Goal: Find specific page/section

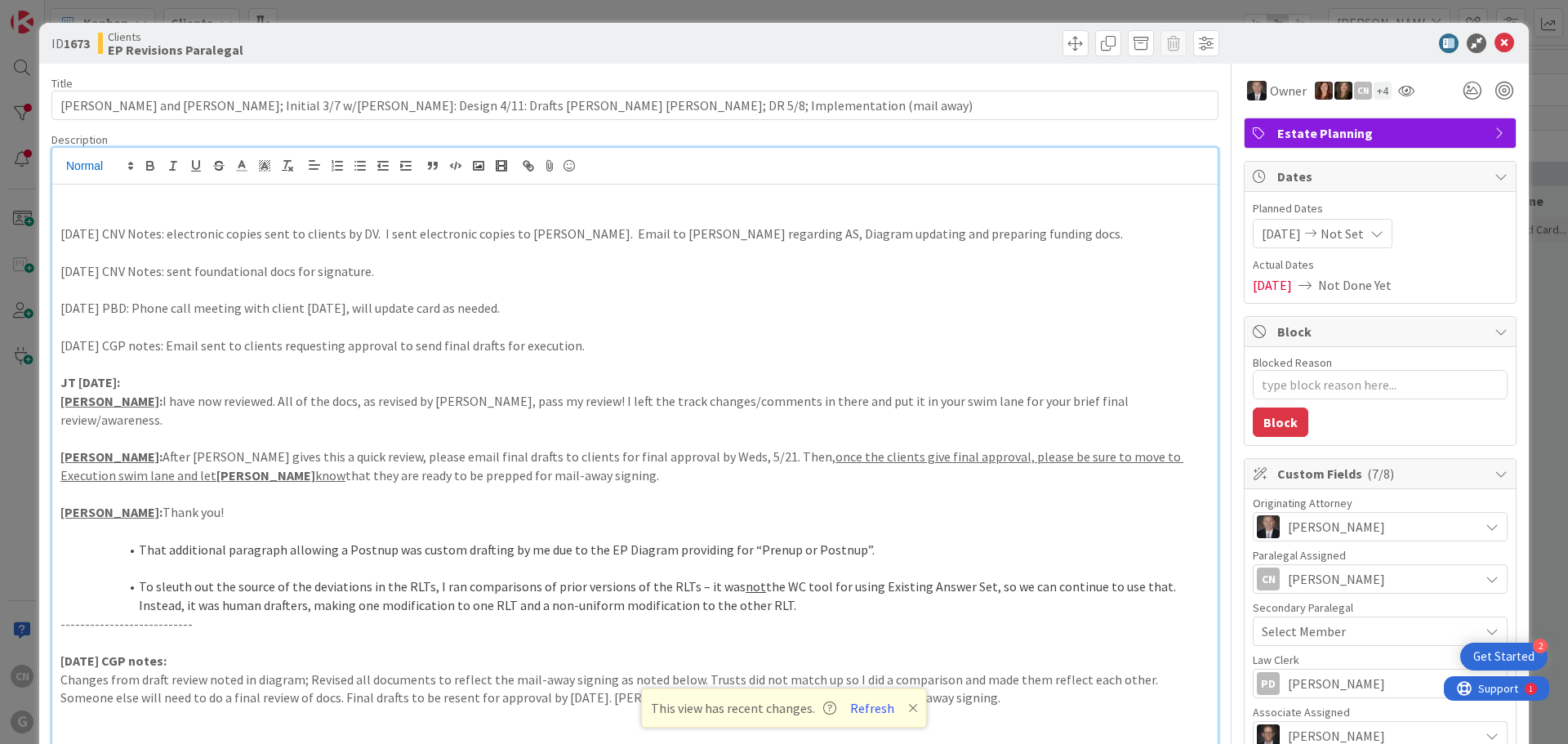
scroll to position [0, 35]
type textarea "x"
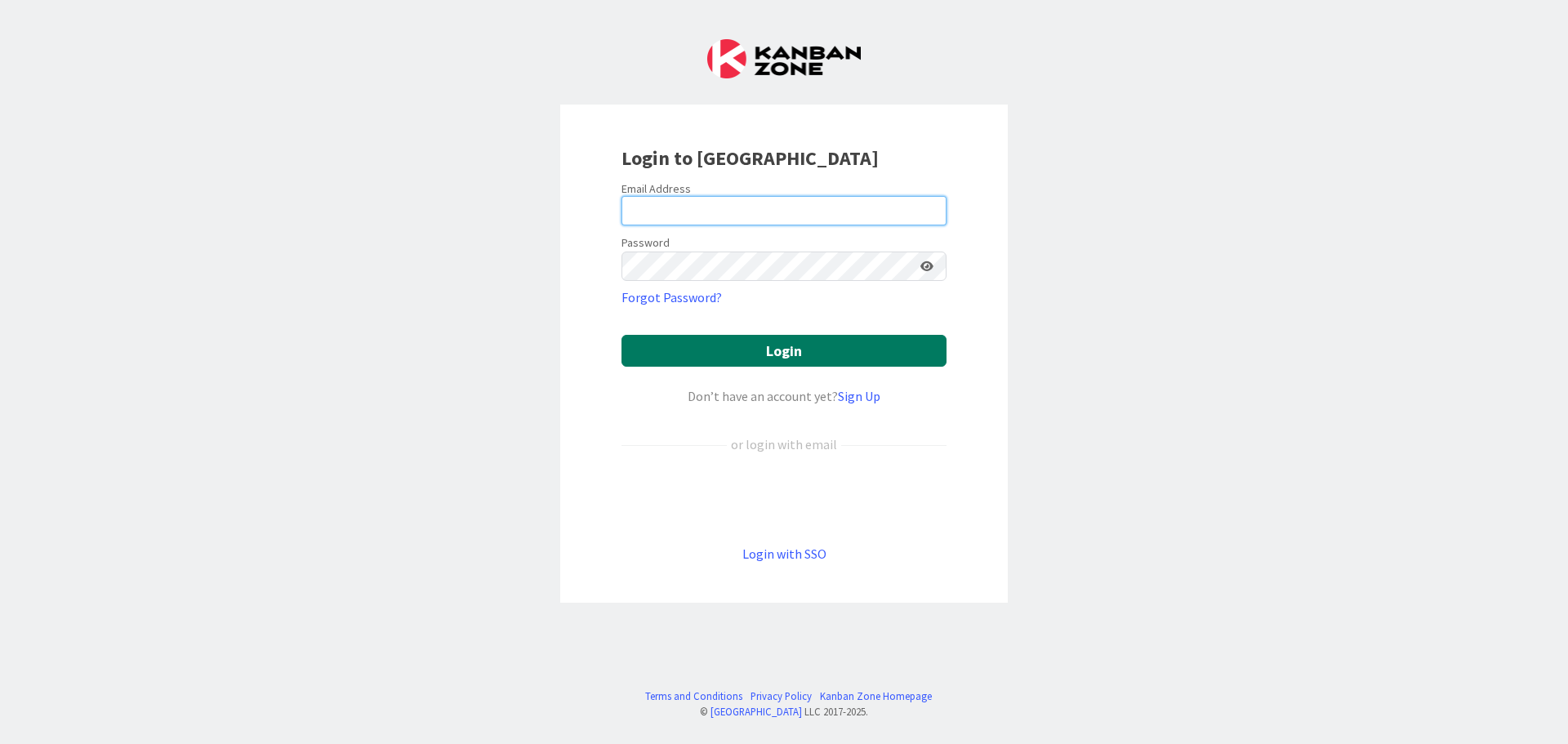
type input "[EMAIL_ADDRESS][DOMAIN_NAME]"
click at [766, 349] on button "Login" at bounding box center [784, 351] width 325 height 32
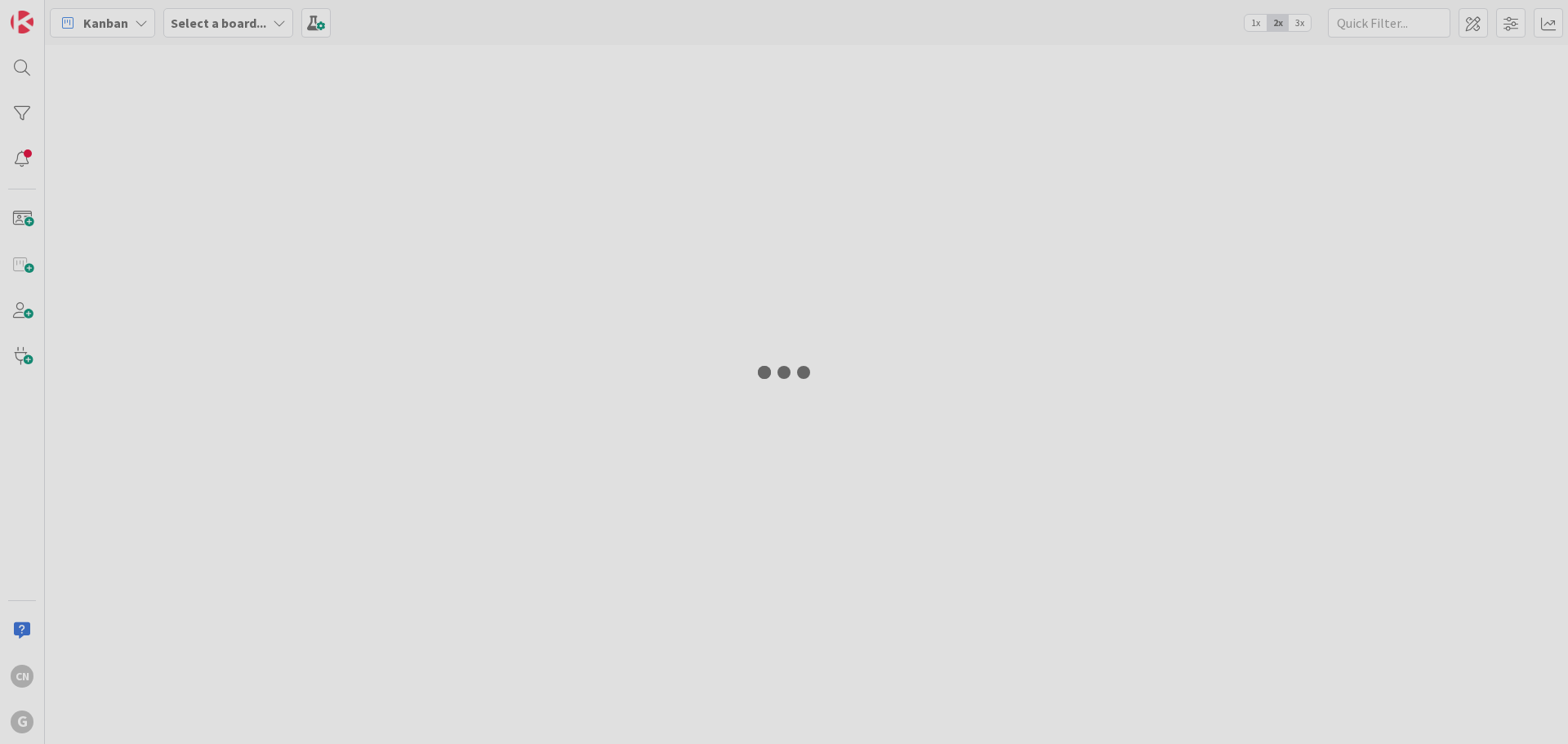
type input "aimetti"
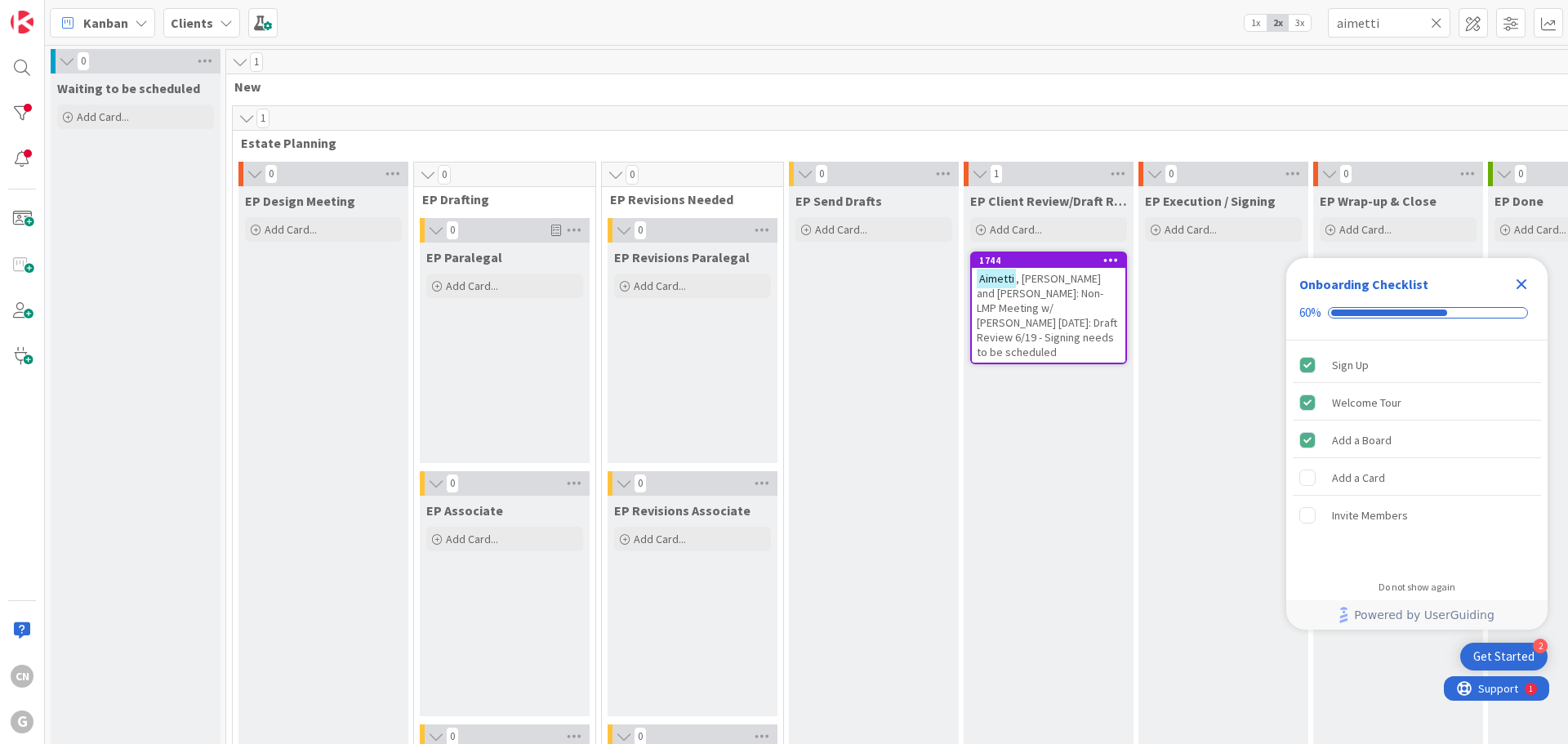
click at [1050, 316] on span ", [PERSON_NAME] and [PERSON_NAME]: Non-LMP Meeting w/ [PERSON_NAME] [DATE]: Dra…" at bounding box center [1046, 315] width 140 height 88
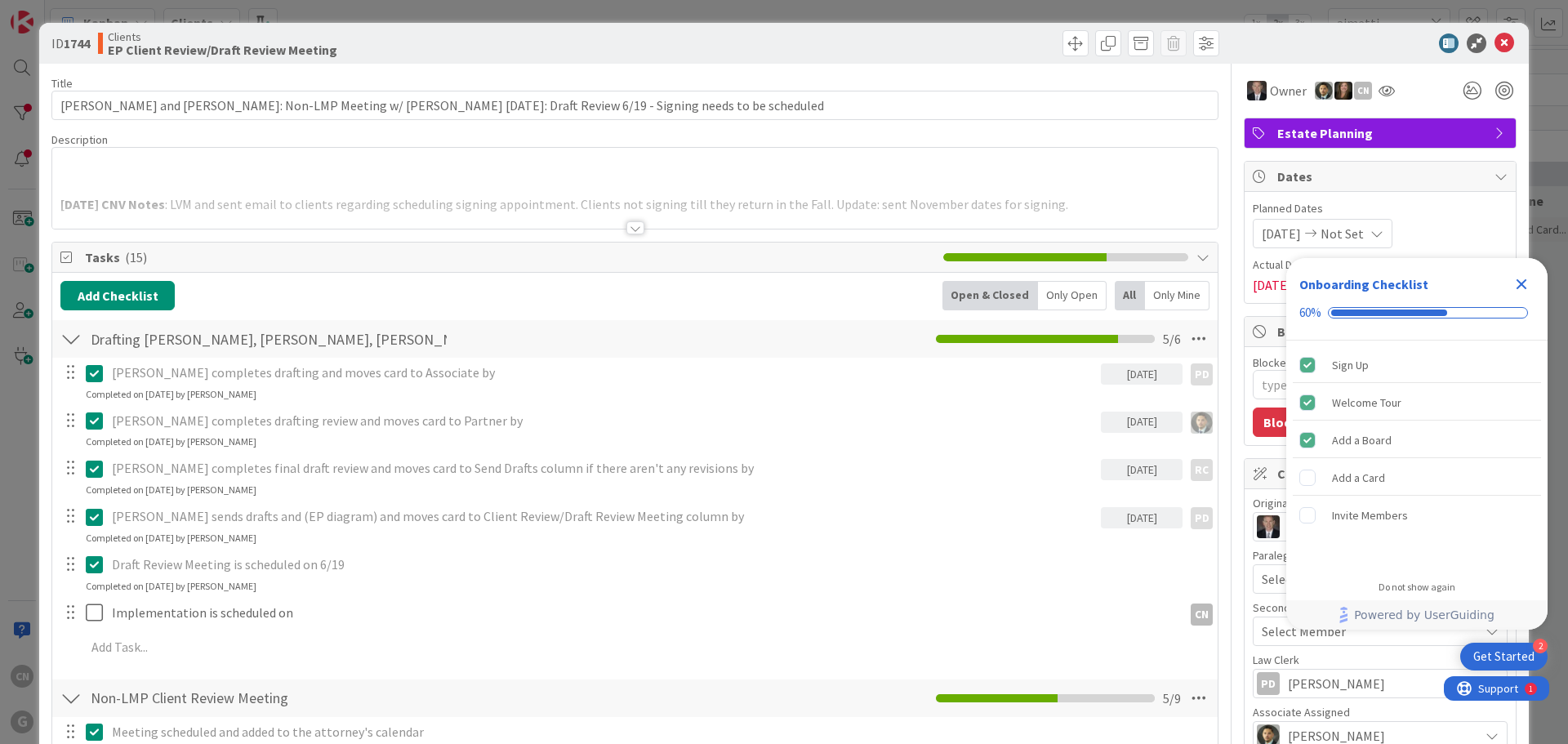
type textarea "x"
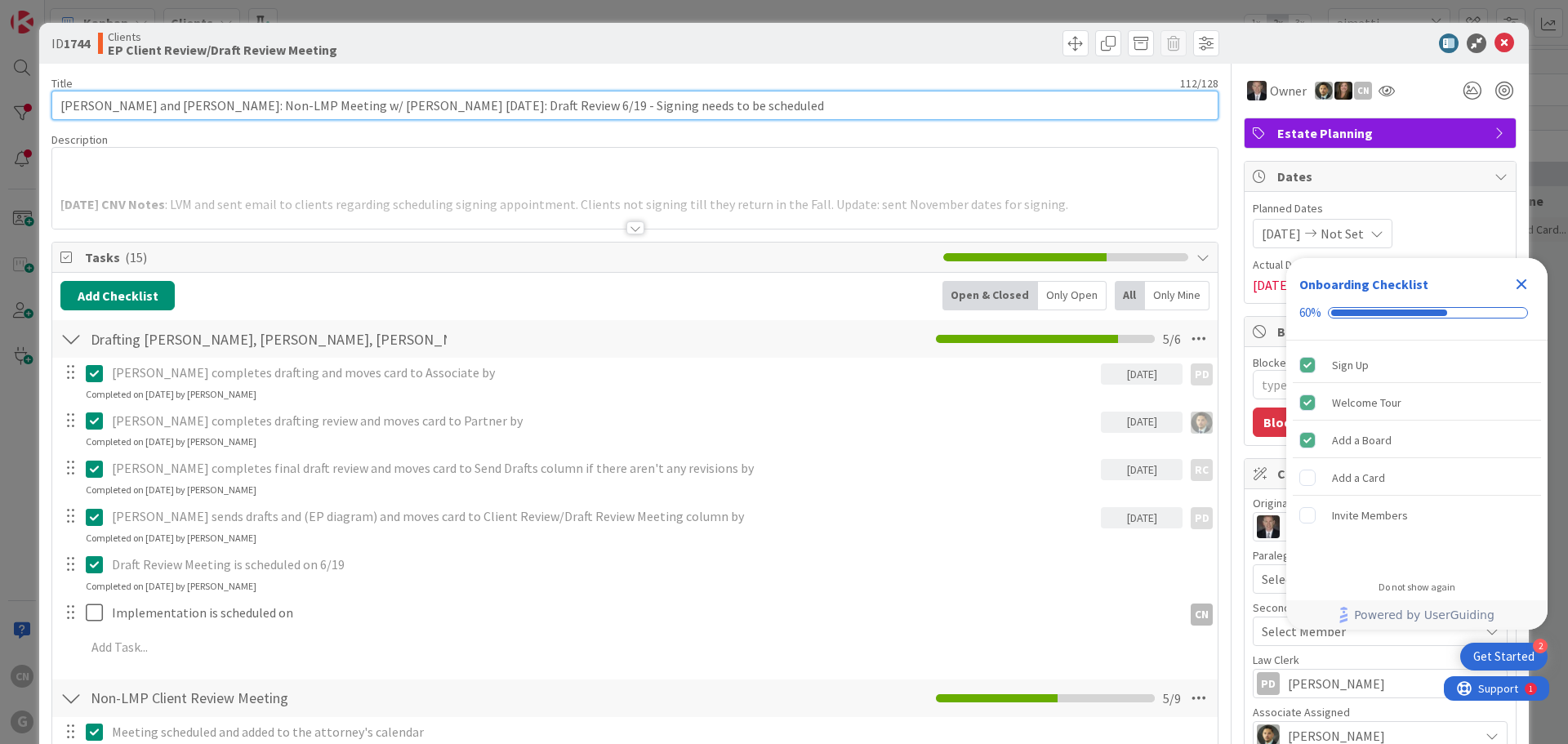
click at [721, 107] on input "[PERSON_NAME] and [PERSON_NAME]: Non-LMP Meeting w/ [PERSON_NAME] [DATE]: Draft…" at bounding box center [635, 105] width 1167 height 29
drag, startPoint x: 719, startPoint y: 109, endPoint x: 556, endPoint y: 108, distance: 163.0
click at [556, 108] on input "[PERSON_NAME] and [PERSON_NAME]: Non-LMP Meeting w/ [PERSON_NAME] [DATE]: Draft…" at bounding box center [635, 105] width 1167 height 29
type input "[PERSON_NAME] and [PERSON_NAME]: Non-LMP Meeting w/ [PERSON_NAME] [DATE]: Draft…"
type textarea "x"
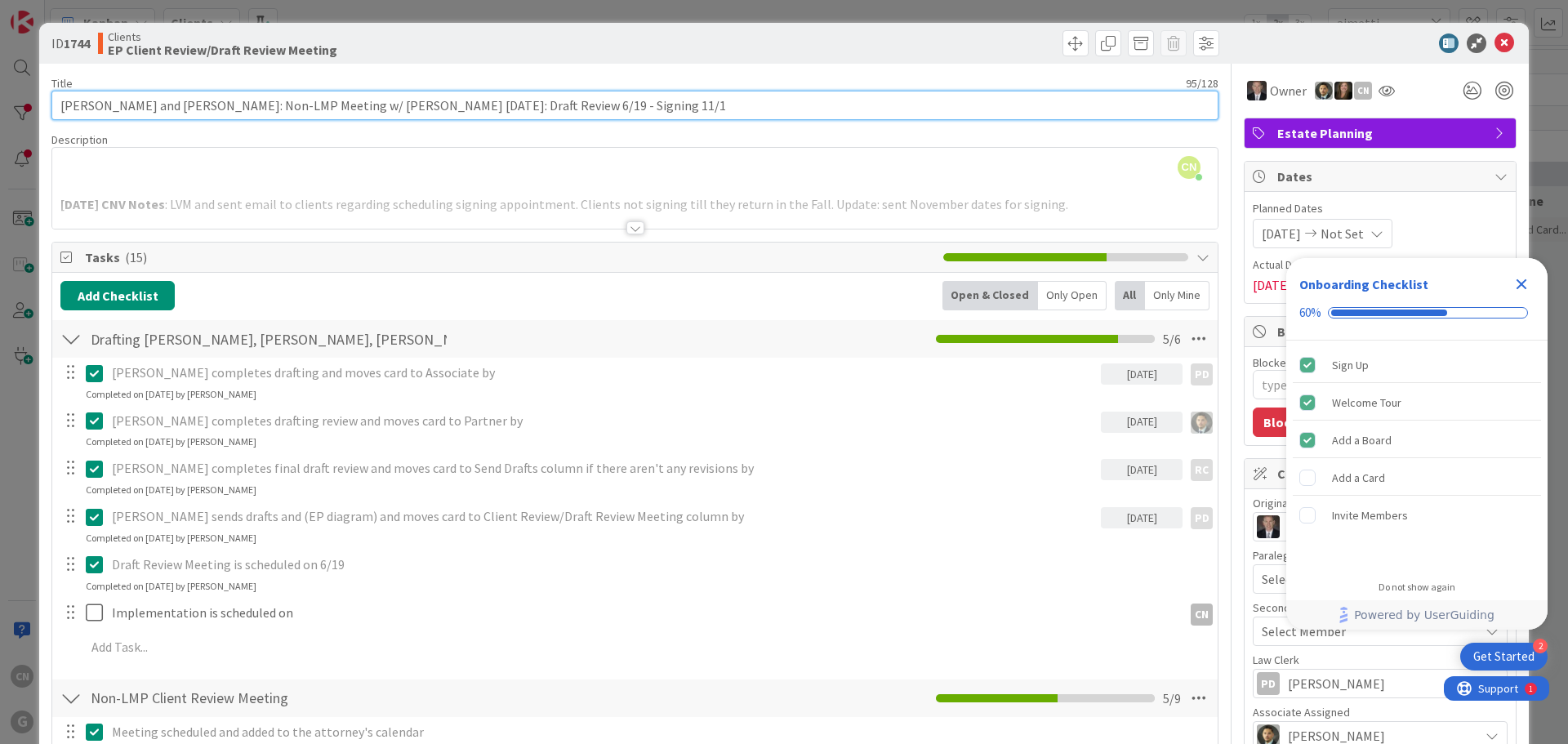
type input "[PERSON_NAME] and [PERSON_NAME]: Non-LMP Meeting w/ [PERSON_NAME] [DATE]: Draft…"
type textarea "x"
type input "[PERSON_NAME] and [PERSON_NAME]: Non-LMP Meeting w/ [PERSON_NAME] [DATE]: Draft…"
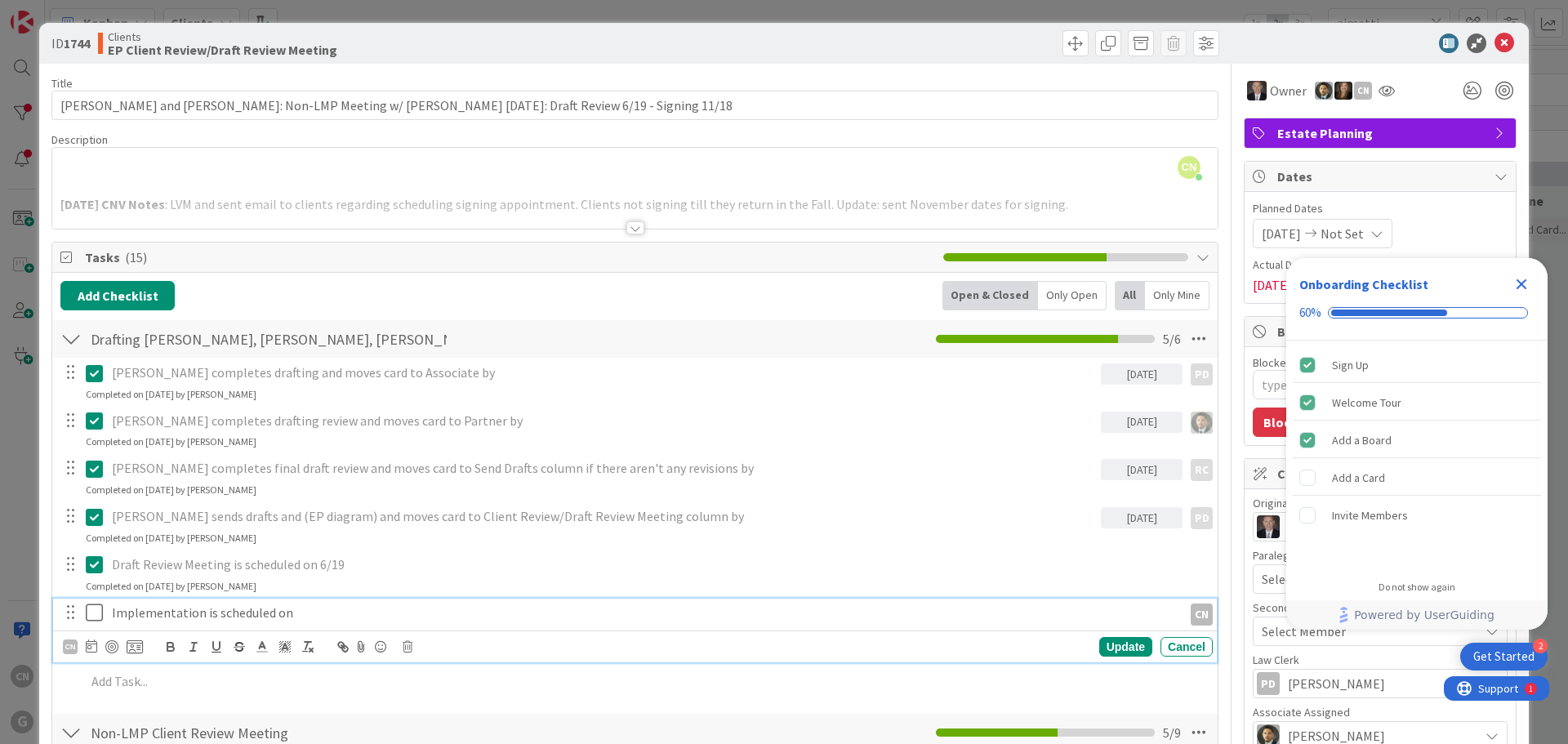
type textarea "x"
click at [402, 604] on p "Implementation is scheduled on" at bounding box center [644, 612] width 1064 height 19
click at [96, 608] on icon at bounding box center [94, 612] width 17 height 20
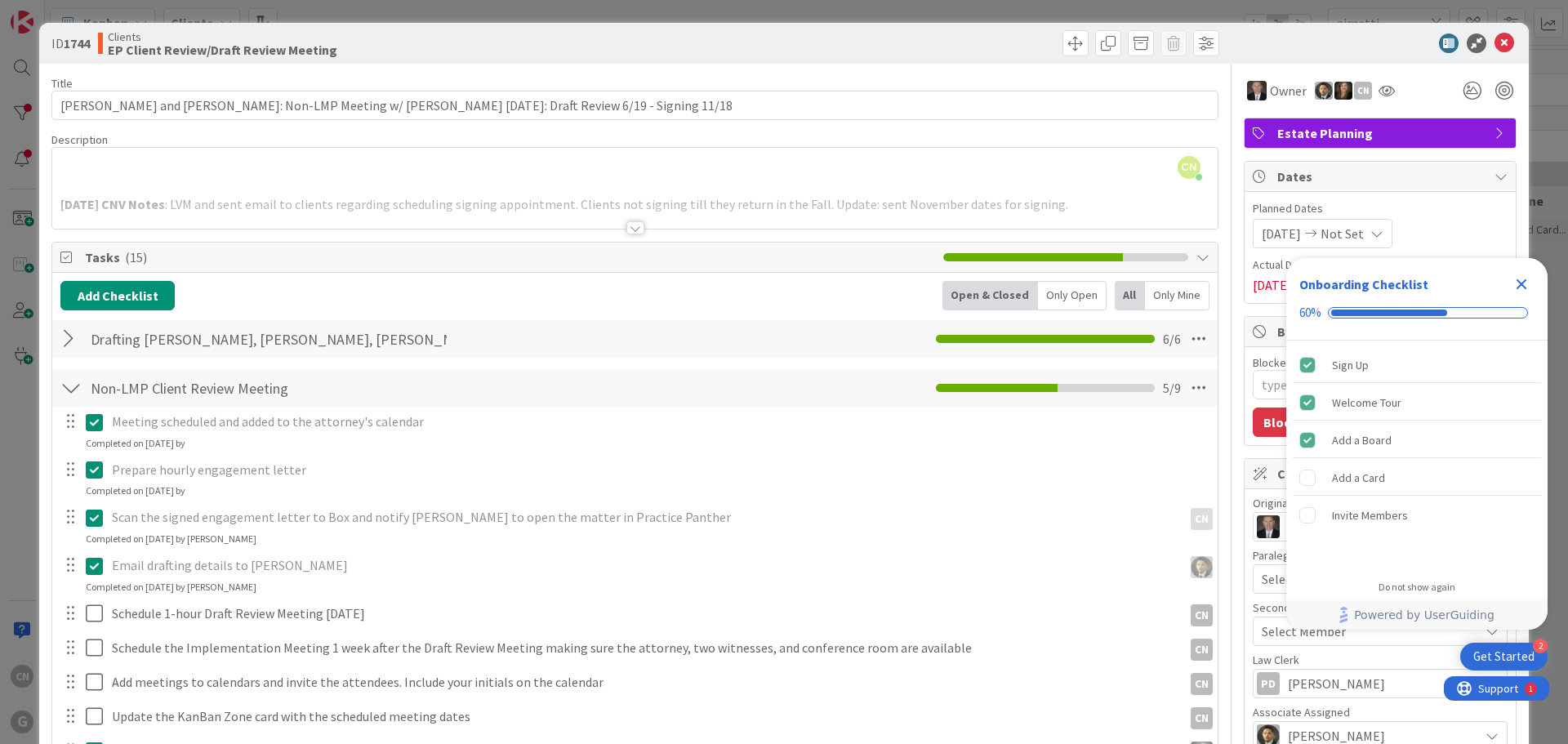
click at [1523, 285] on icon "Close Checklist" at bounding box center [1520, 284] width 10 height 10
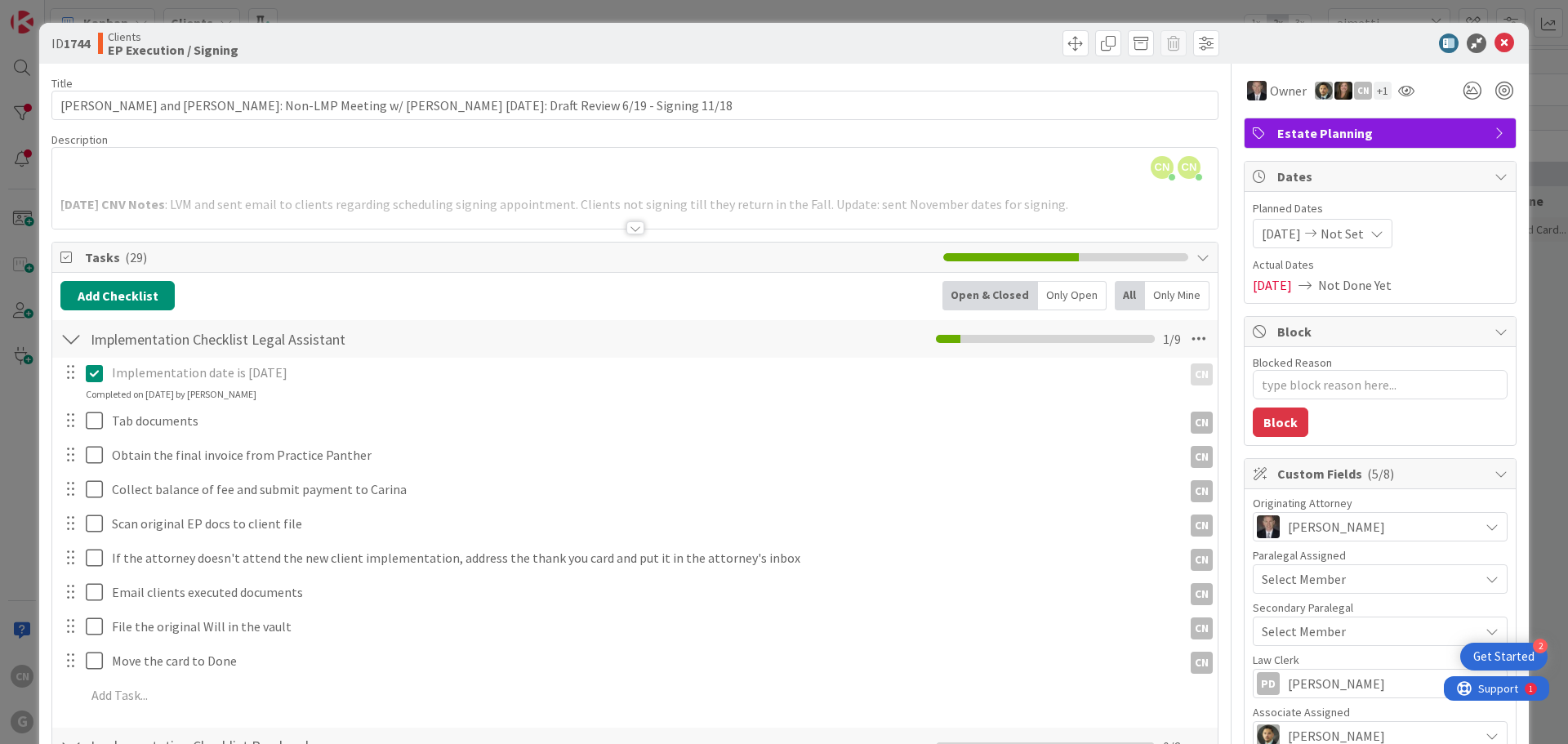
type textarea "x"
